Goal: Information Seeking & Learning: Understand process/instructions

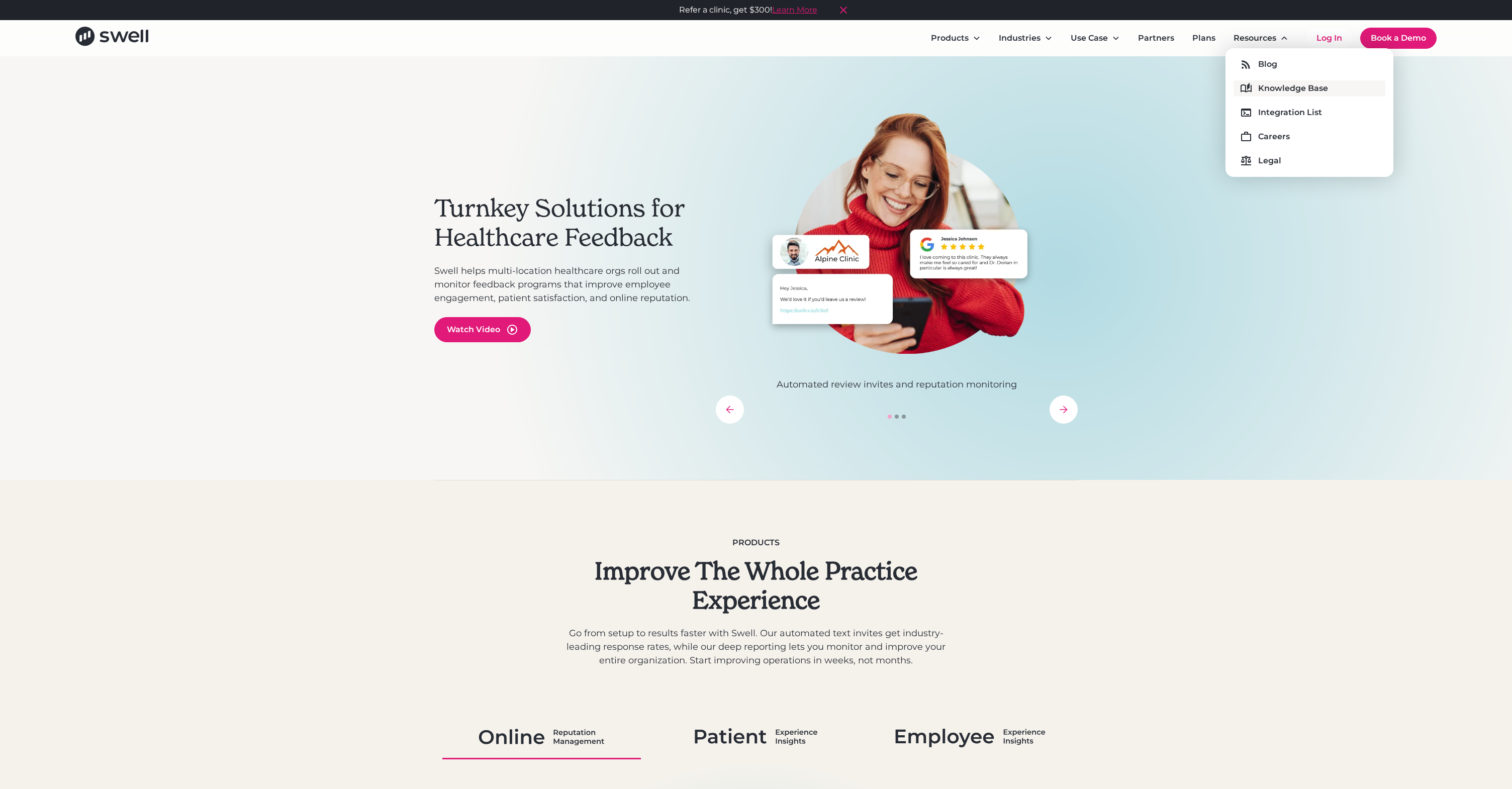
click at [1276, 84] on div "Knowledge Base" at bounding box center [1293, 88] width 70 height 12
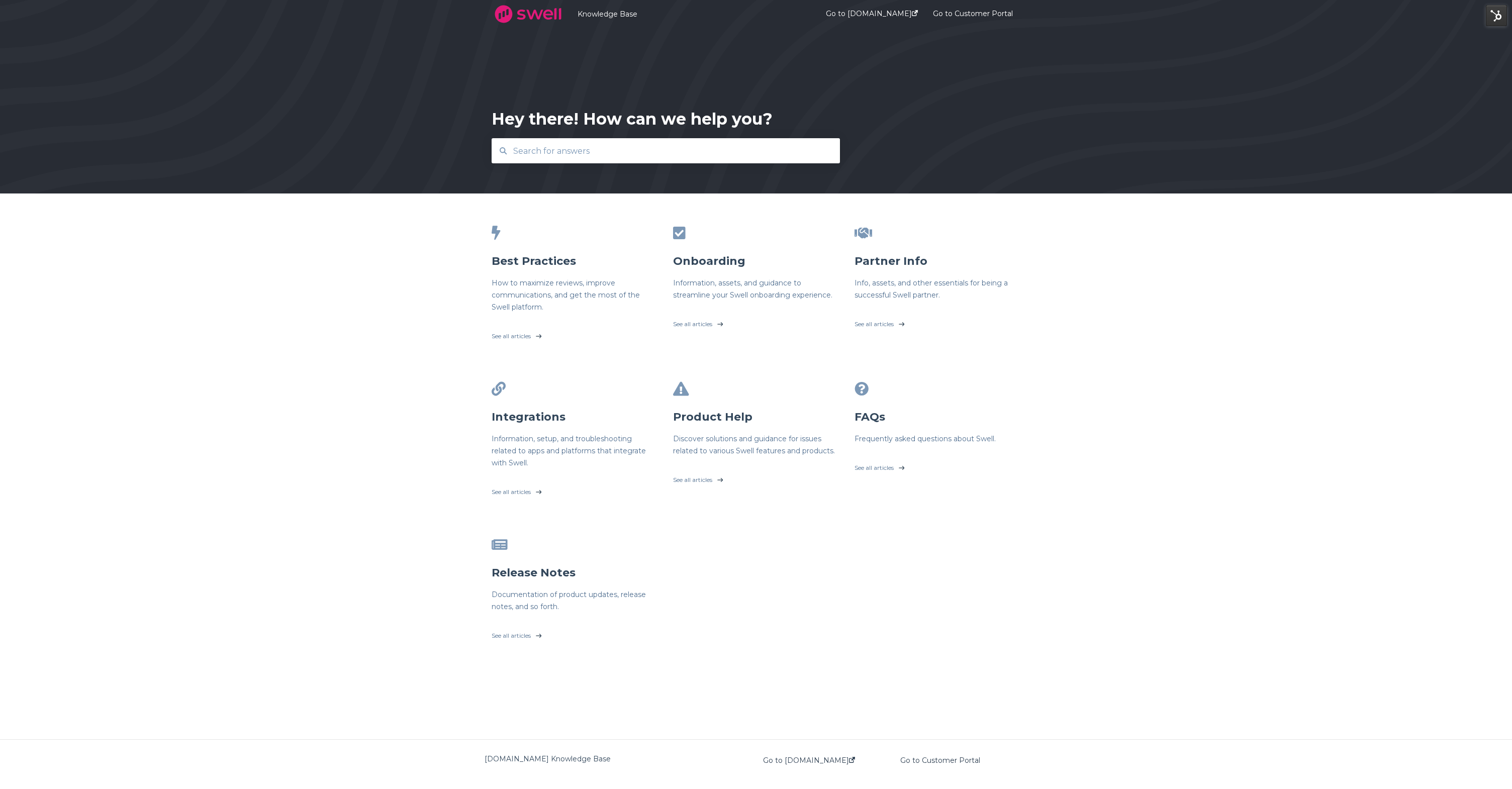
click at [791, 165] on div "Hey there! How can we help you?" at bounding box center [756, 97] width 1512 height 194
click at [792, 157] on input "text" at bounding box center [666, 151] width 318 height 22
type input "csv"
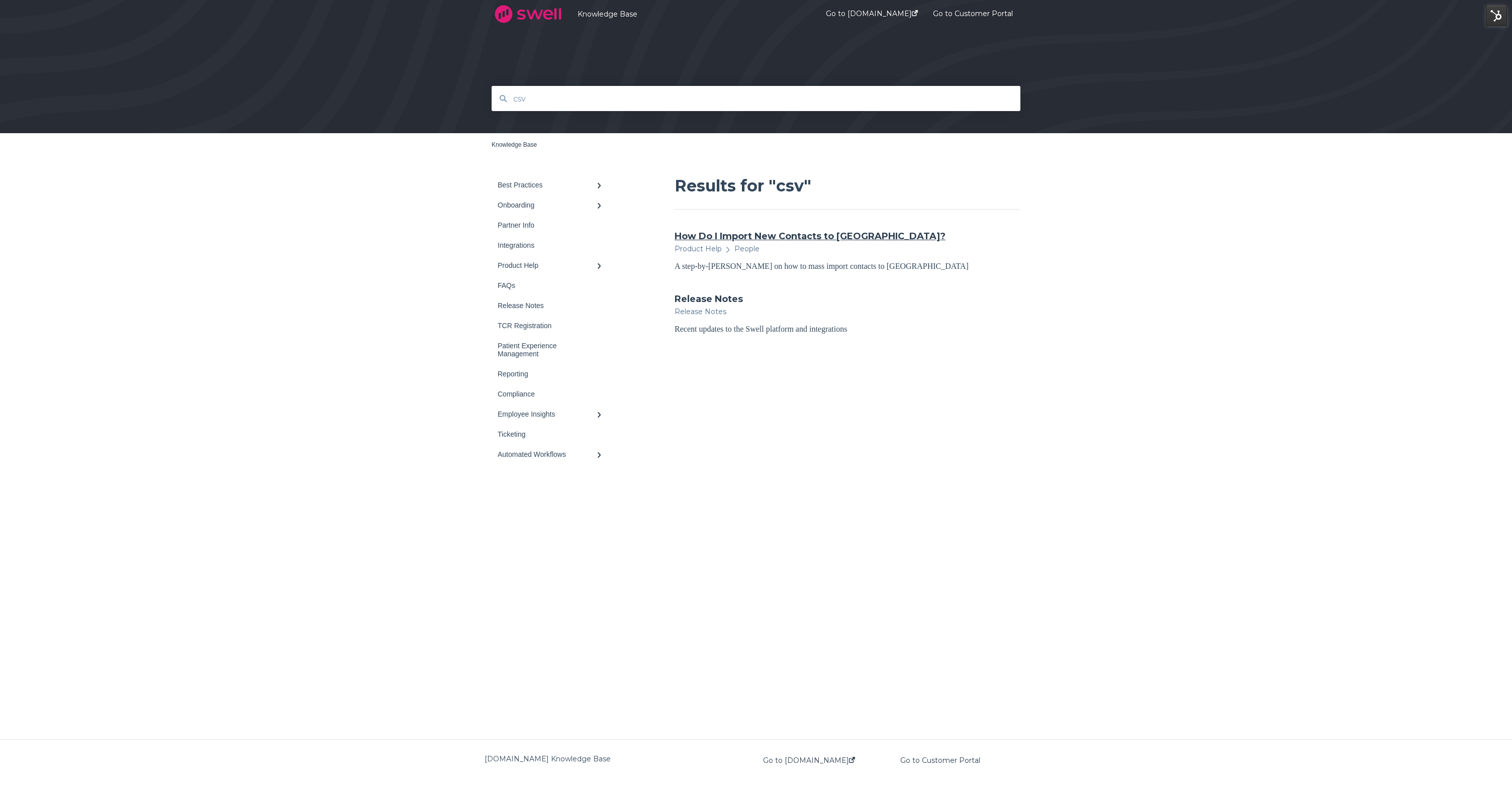
click at [713, 233] on link "How Do I Import New Contacts to [GEOGRAPHIC_DATA]?" at bounding box center [810, 236] width 271 height 13
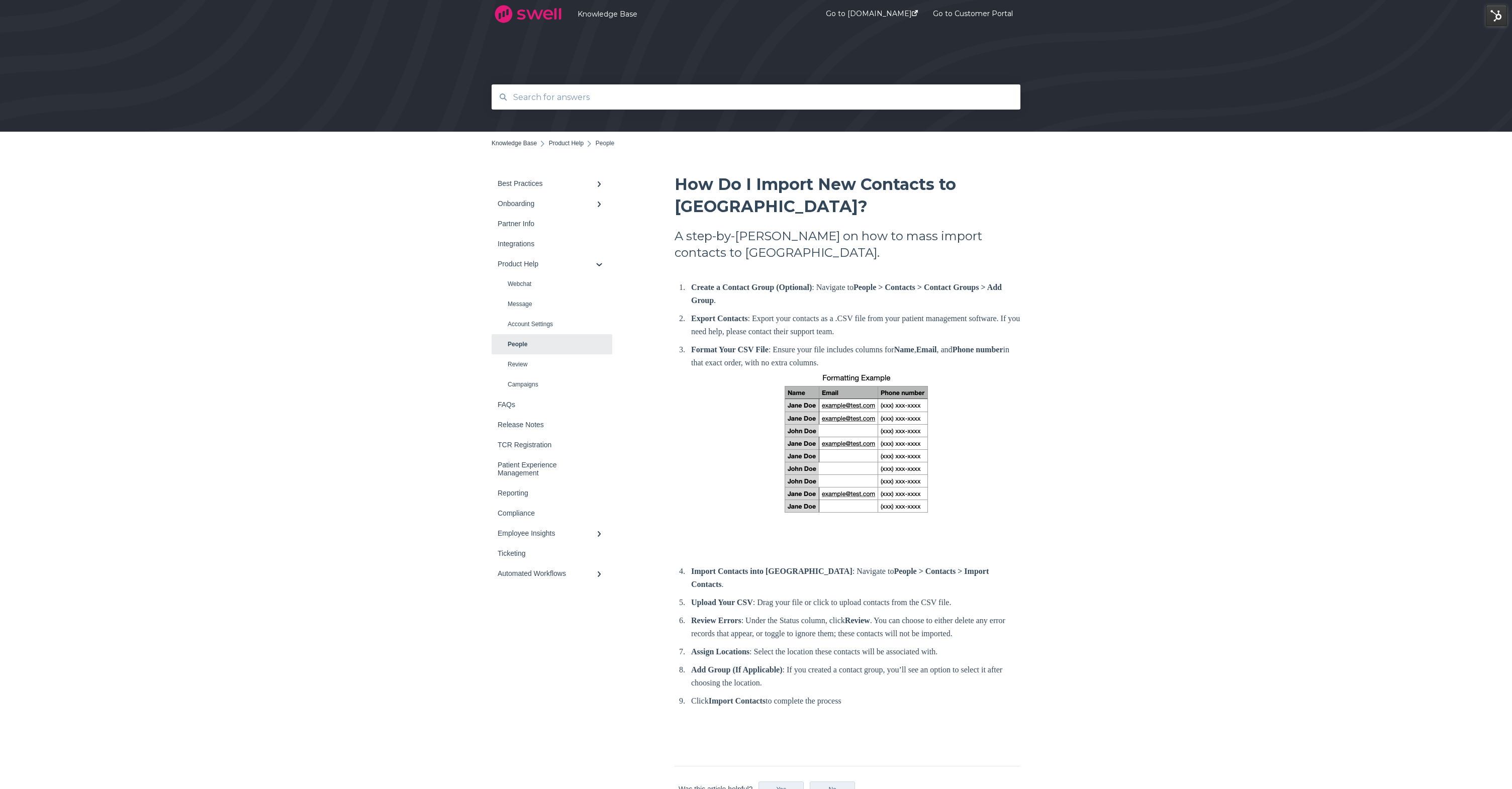
scroll to position [2, 0]
